Goal: Check status: Check status

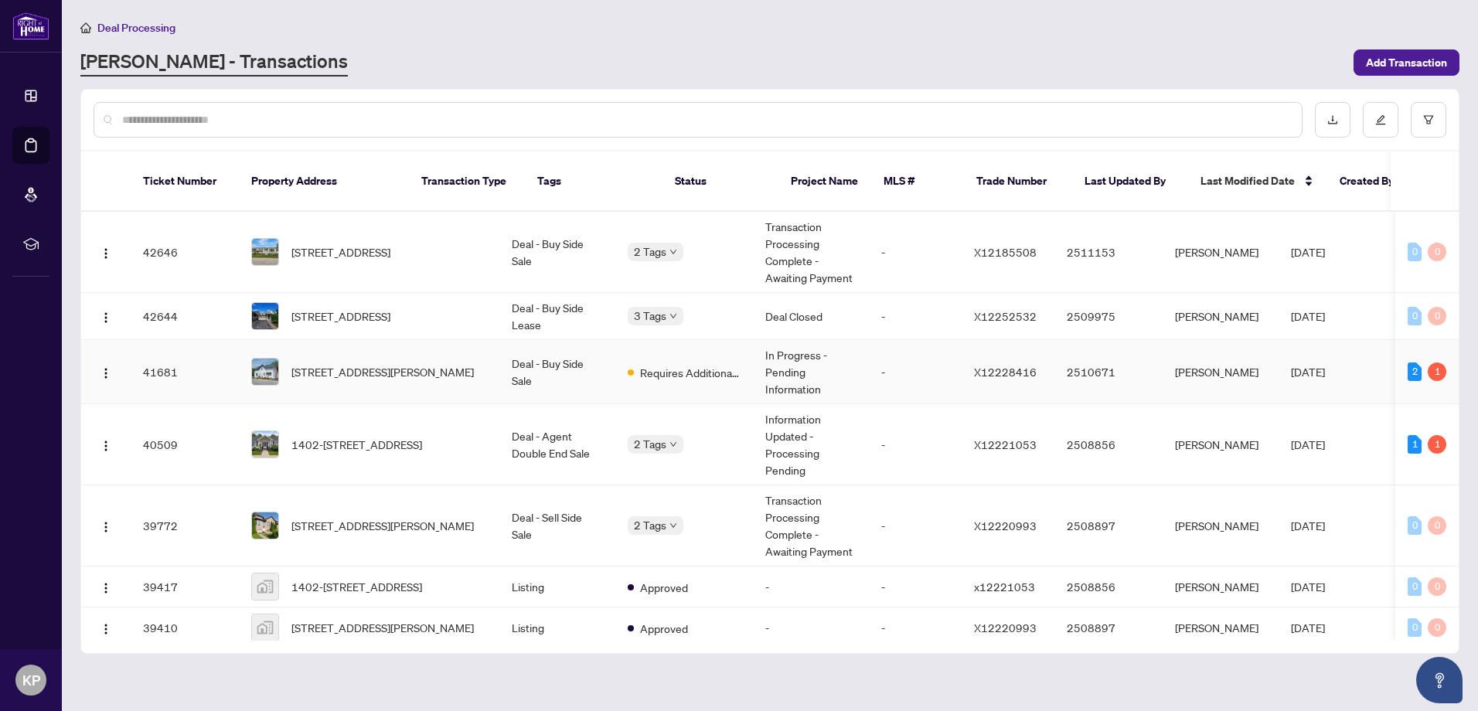
click at [615, 364] on td "Requires Additional Docs" at bounding box center [684, 372] width 138 height 64
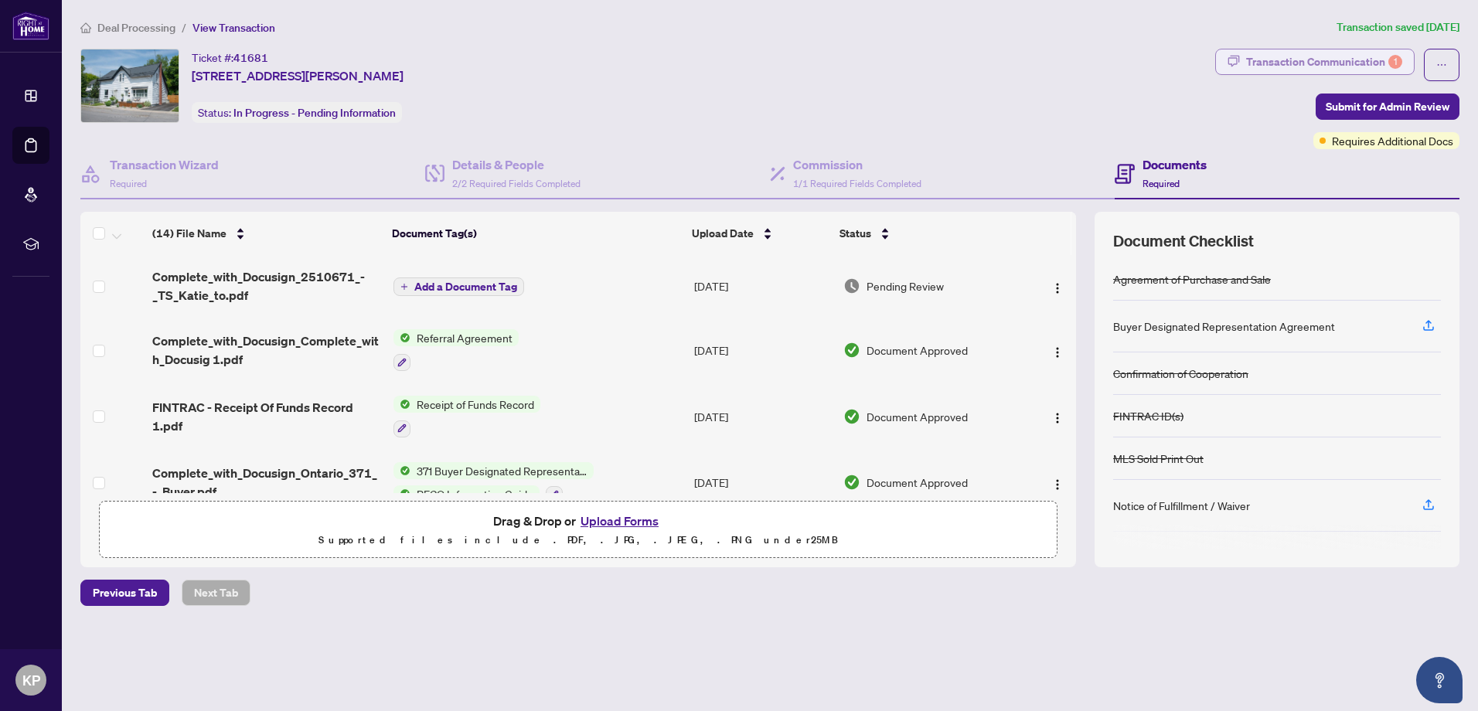
click at [1330, 61] on div "Transaction Communication 1" at bounding box center [1324, 61] width 156 height 25
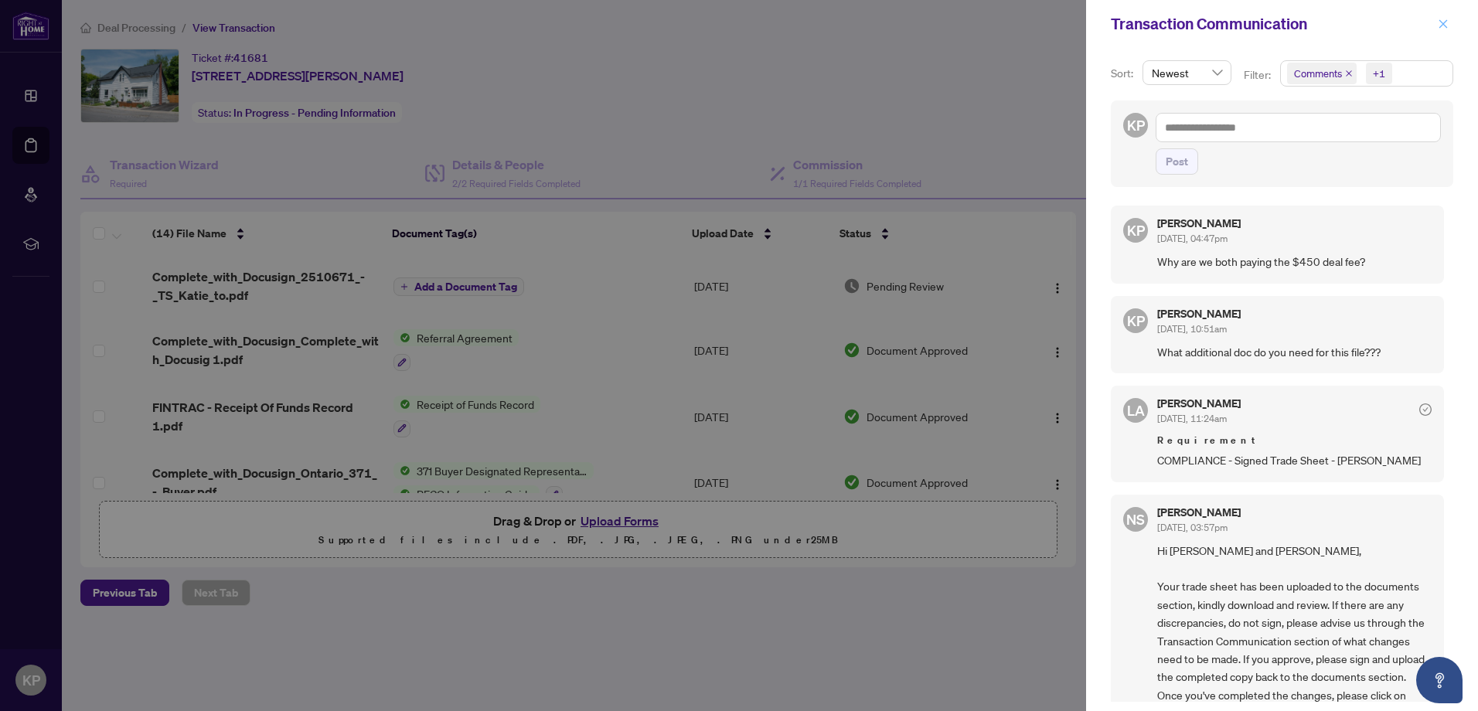
click at [1444, 20] on icon "close" at bounding box center [1443, 24] width 11 height 11
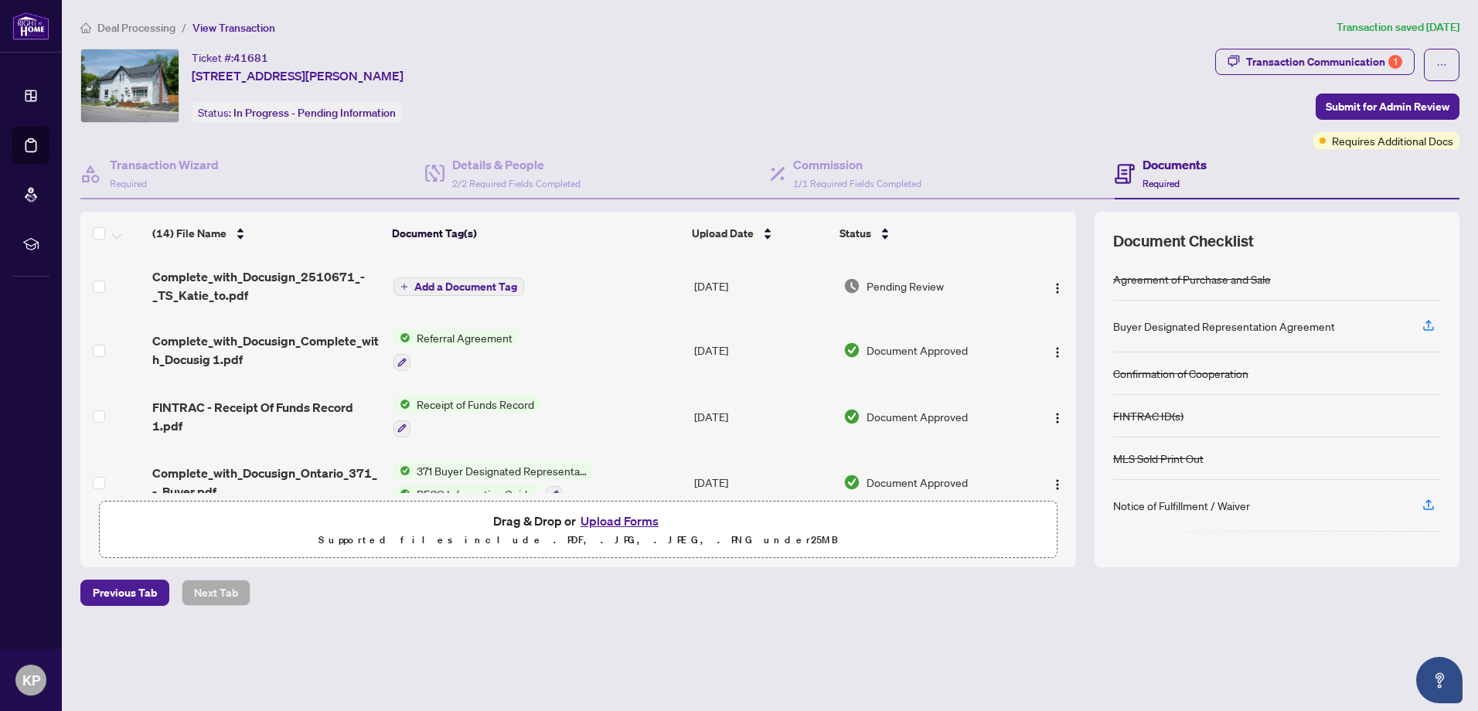
click at [107, 31] on span "Deal Processing" at bounding box center [136, 28] width 78 height 14
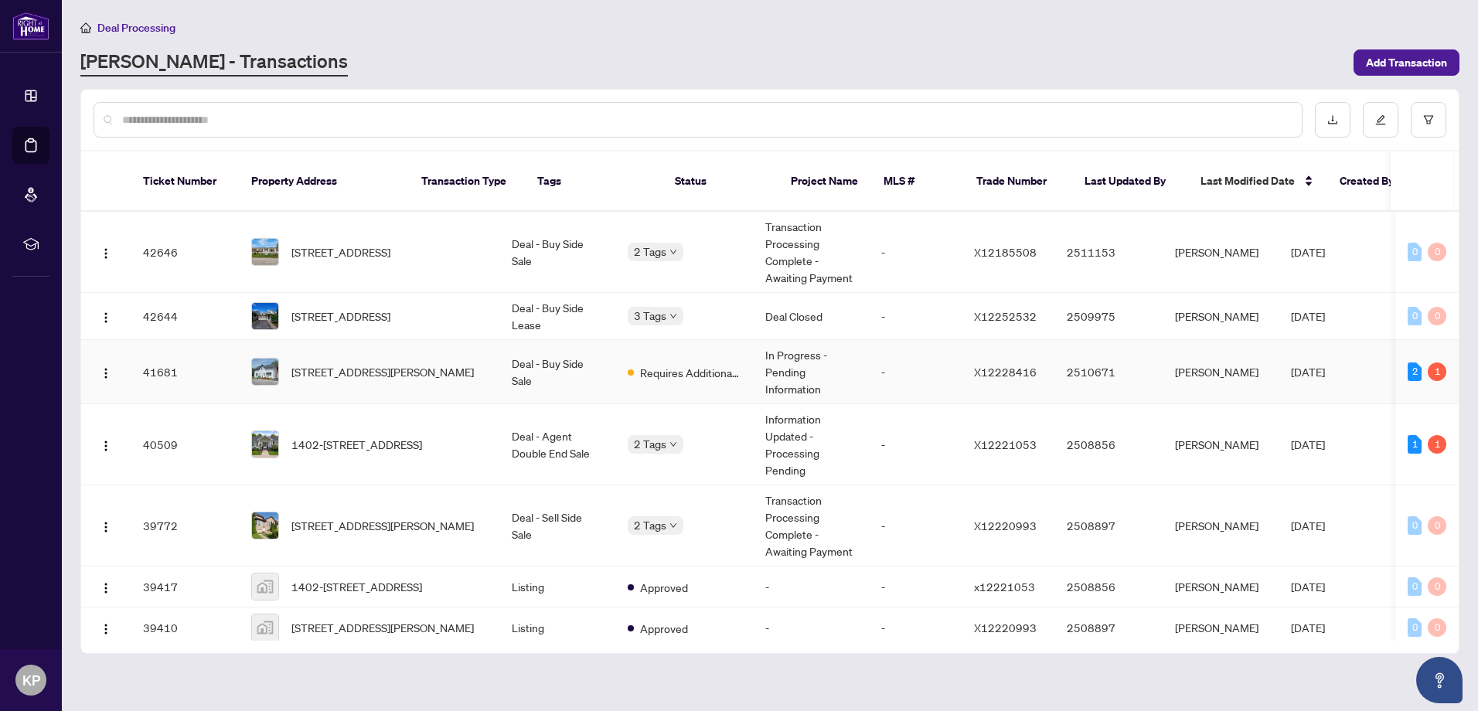
click at [515, 370] on td "Deal - Buy Side Sale" at bounding box center [557, 372] width 116 height 64
